Goal: Transaction & Acquisition: Purchase product/service

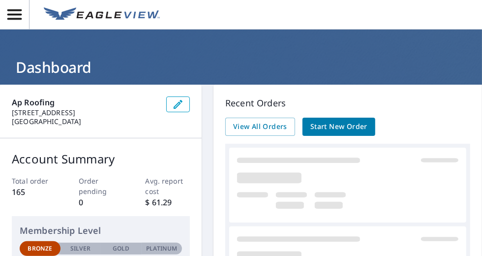
click at [362, 130] on span "Start New Order" at bounding box center [339, 127] width 57 height 12
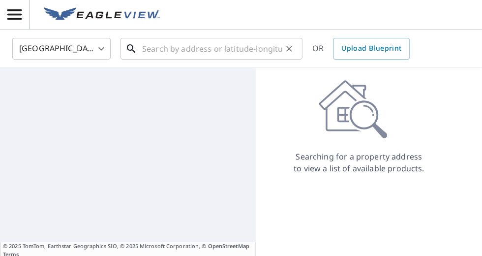
click at [170, 41] on input "text" at bounding box center [212, 49] width 140 height 28
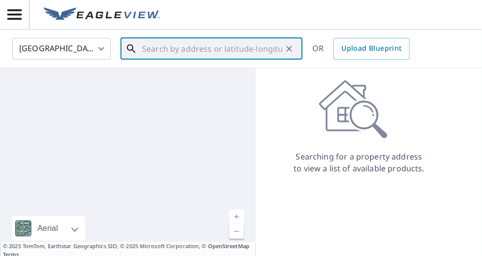
click at [177, 46] on input "text" at bounding box center [212, 49] width 140 height 28
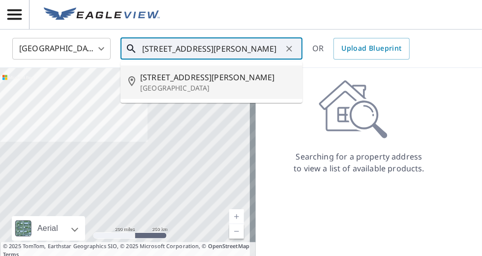
click at [232, 83] on p "[GEOGRAPHIC_DATA]" at bounding box center [217, 88] width 155 height 10
type input "[STREET_ADDRESS][PERSON_NAME]"
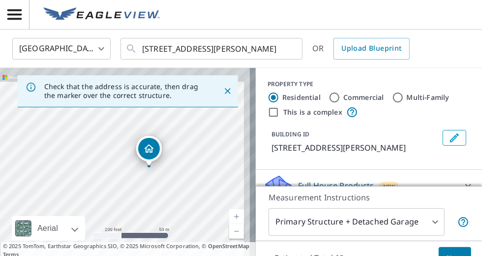
click at [162, 172] on div "[STREET_ADDRESS][PERSON_NAME]" at bounding box center [128, 171] width 256 height 207
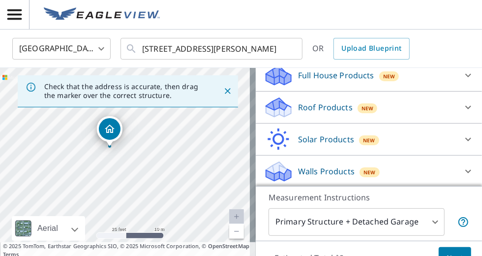
click at [380, 106] on div "Roof Products New" at bounding box center [360, 107] width 193 height 23
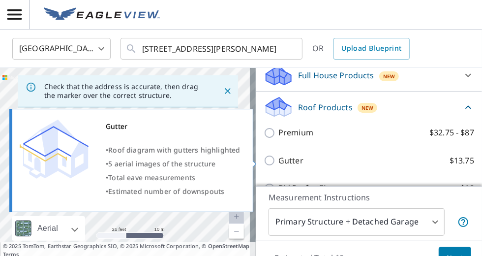
click at [281, 159] on p "Gutter" at bounding box center [291, 161] width 25 height 12
click at [279, 159] on input "Gutter $13.75" at bounding box center [271, 161] width 15 height 12
checkbox input "true"
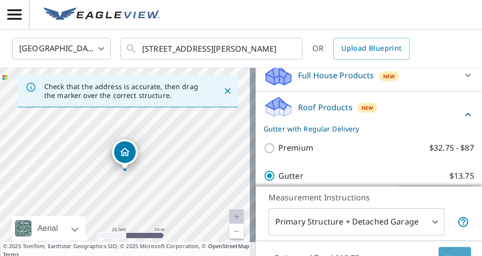
click at [448, 247] on button "Next" at bounding box center [455, 258] width 32 height 22
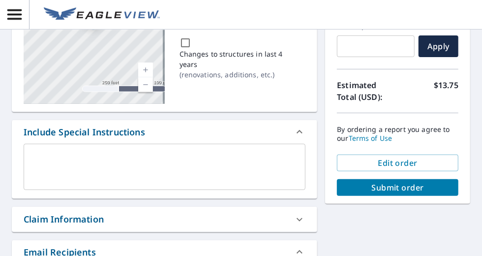
scroll to position [158, 0]
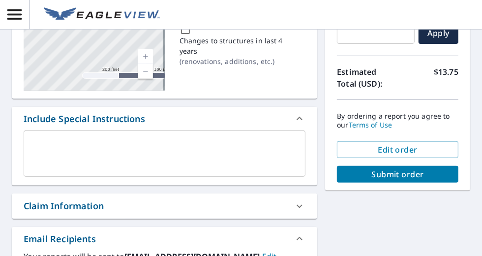
click at [422, 176] on span "Submit order" at bounding box center [398, 174] width 106 height 11
